Goal: Transaction & Acquisition: Purchase product/service

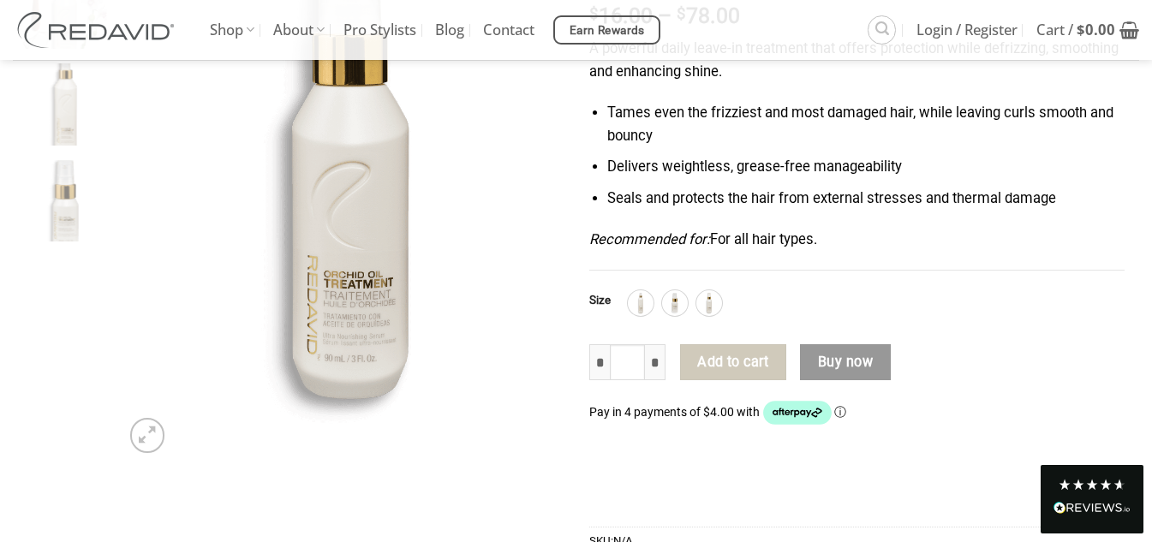
scroll to position [308, 0]
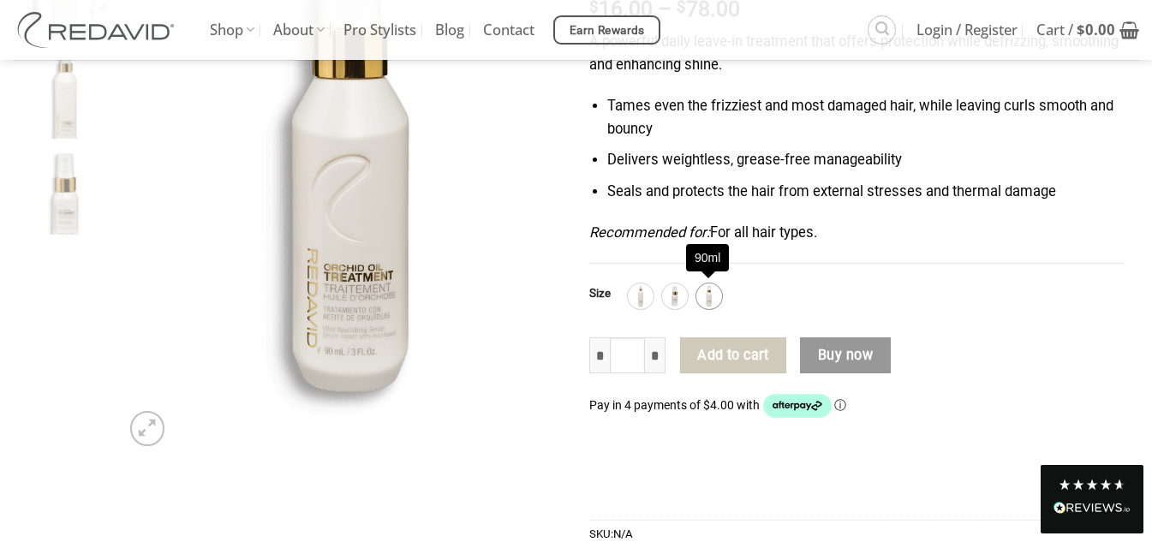
click at [707, 298] on img at bounding box center [709, 296] width 22 height 22
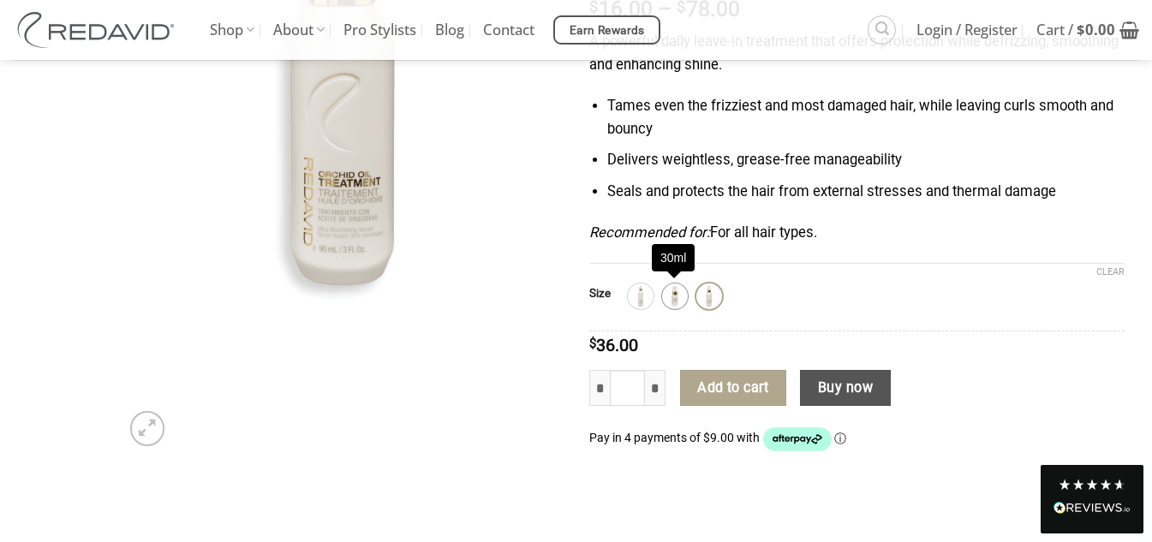
click at [675, 293] on img at bounding box center [675, 296] width 22 height 22
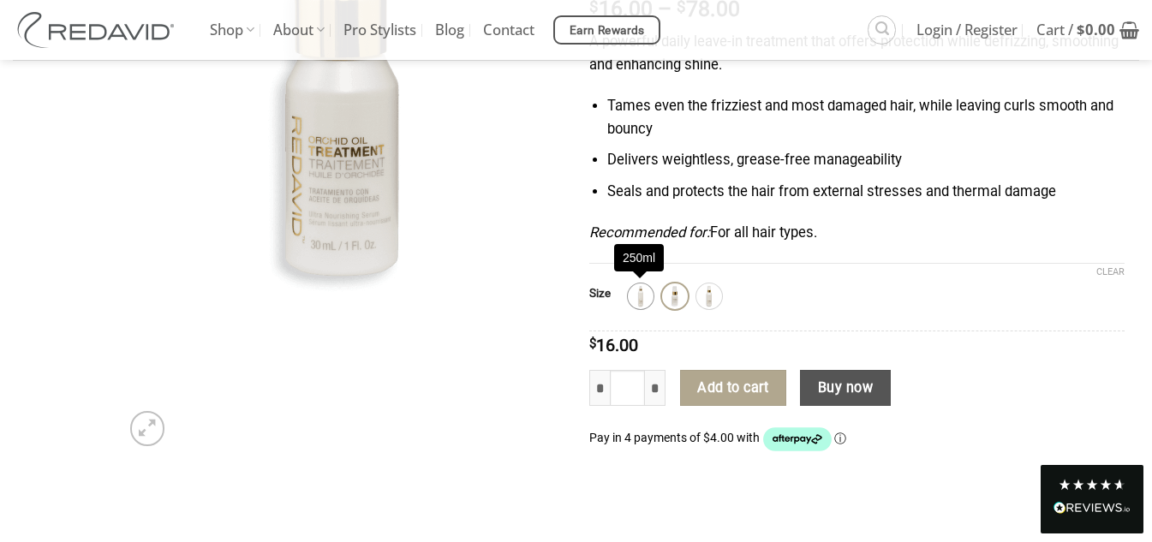
click at [642, 293] on img at bounding box center [641, 296] width 22 height 22
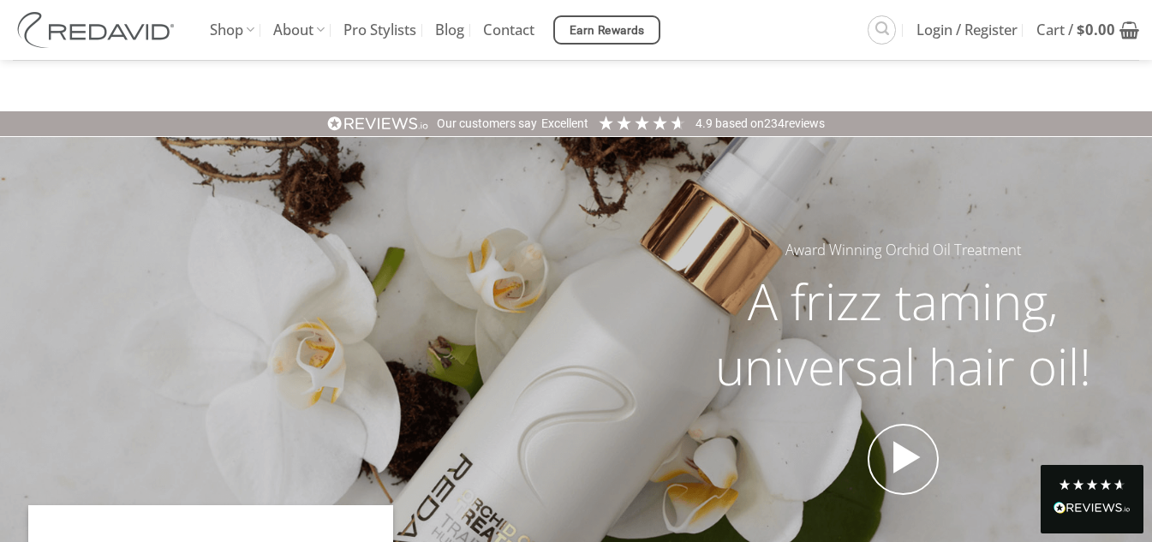
scroll to position [417, 0]
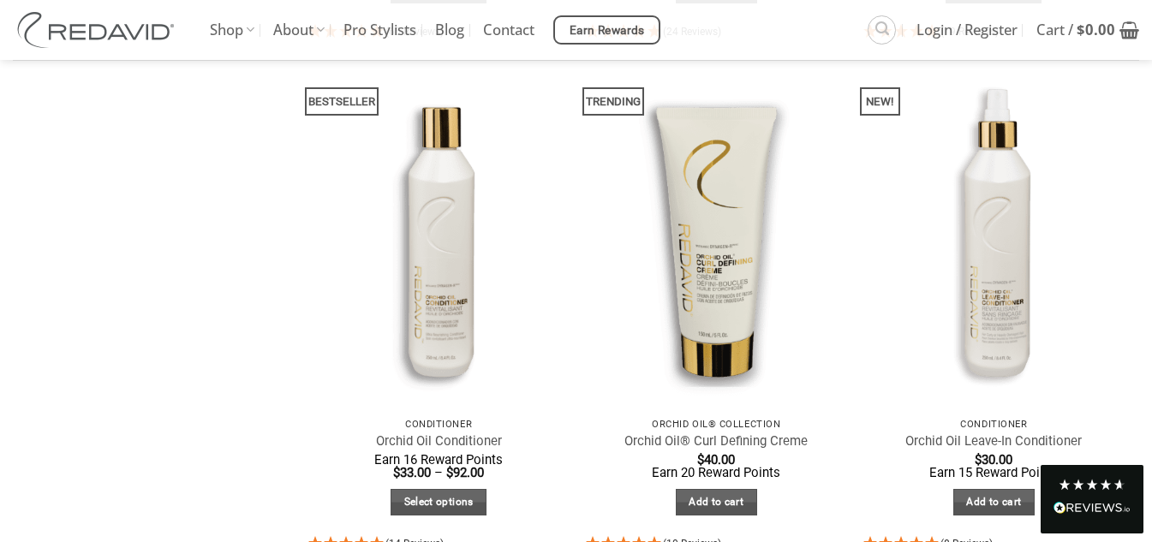
scroll to position [679, 0]
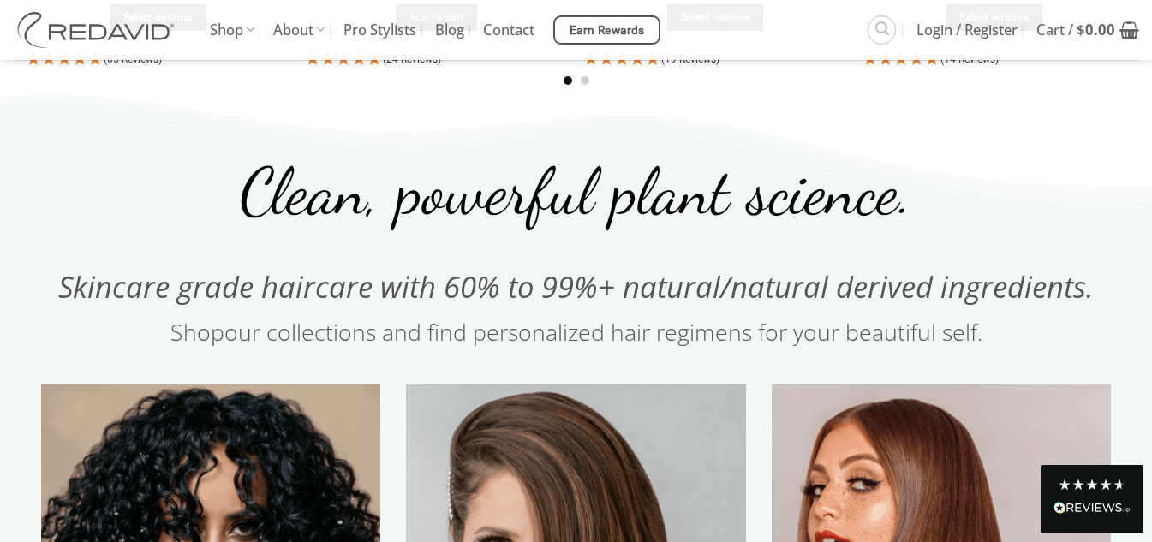
scroll to position [1953, 0]
